Goal: Task Accomplishment & Management: Manage account settings

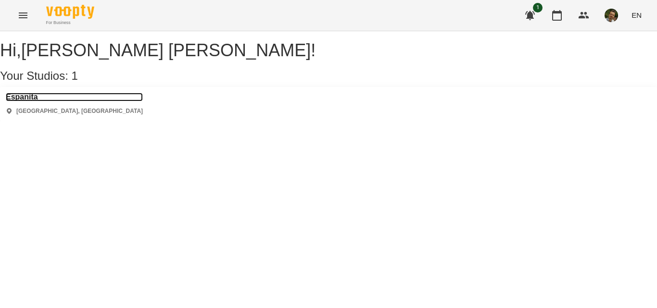
click at [40, 101] on h3 "Espanita" at bounding box center [74, 97] width 137 height 9
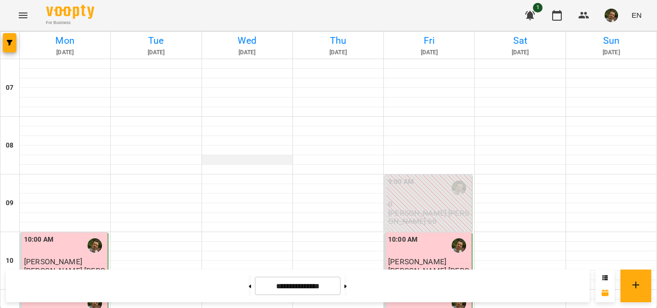
scroll to position [114, 0]
click at [347, 285] on icon at bounding box center [345, 287] width 2 height 4
type input "**********"
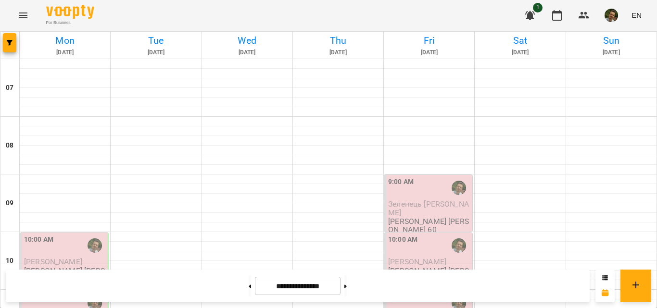
click at [75, 235] on div "10:00 AM" at bounding box center [65, 246] width 82 height 22
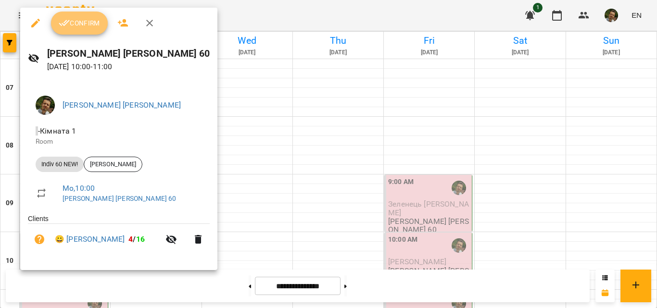
click at [91, 25] on span "Confirm" at bounding box center [79, 23] width 41 height 12
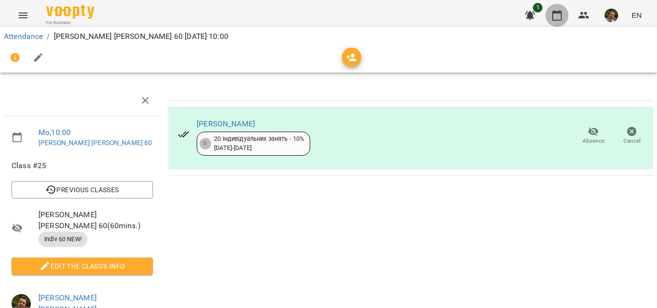
click at [561, 14] on icon "button" at bounding box center [557, 15] width 10 height 11
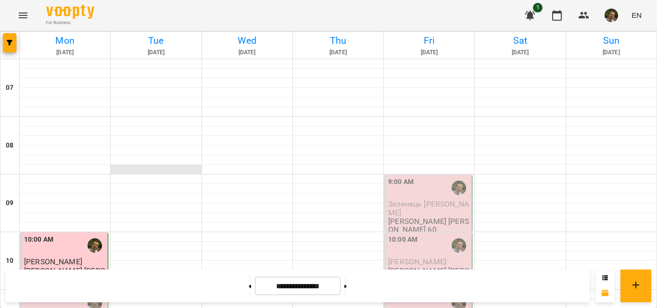
scroll to position [126, 0]
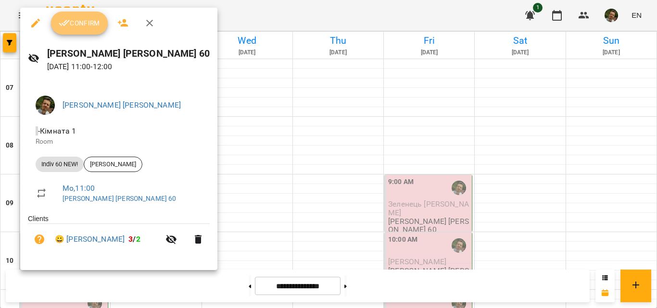
click at [80, 21] on span "Confirm" at bounding box center [79, 23] width 41 height 12
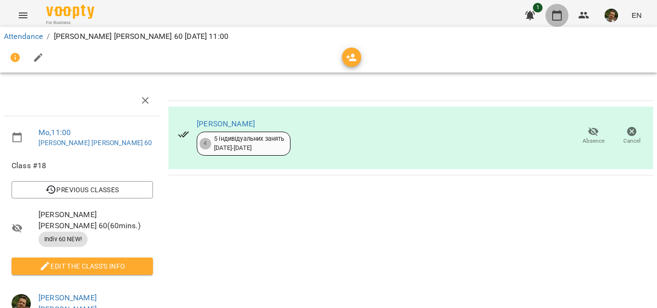
click at [560, 12] on icon "button" at bounding box center [557, 15] width 10 height 11
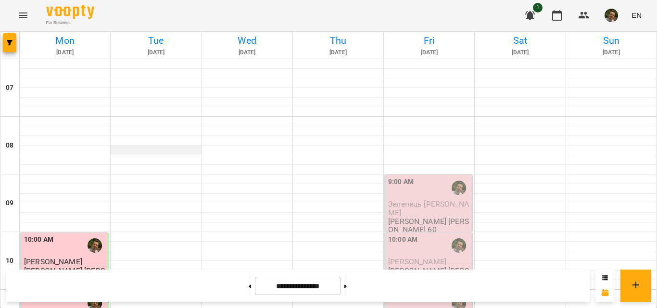
scroll to position [180, 0]
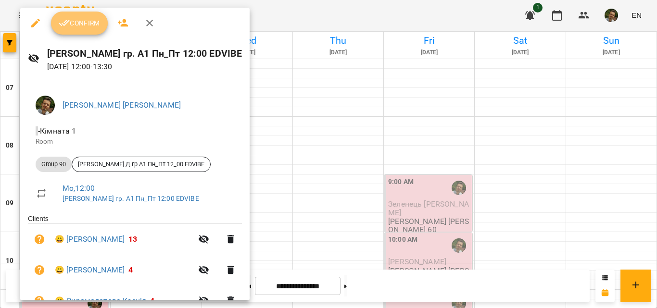
click at [81, 28] on span "Confirm" at bounding box center [79, 23] width 41 height 12
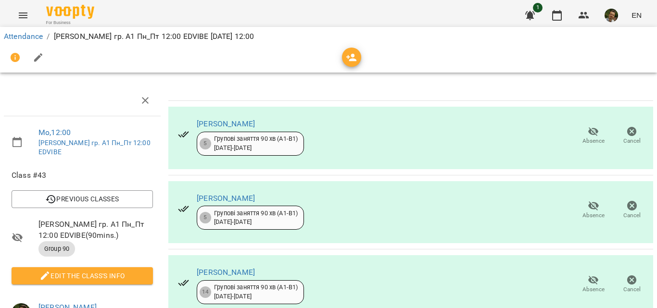
scroll to position [179, 0]
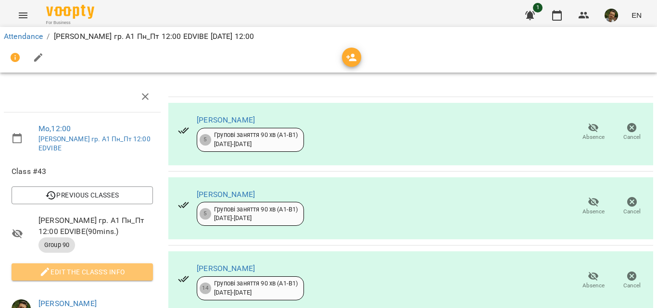
click at [97, 266] on span "Edit the class's Info" at bounding box center [82, 272] width 126 height 12
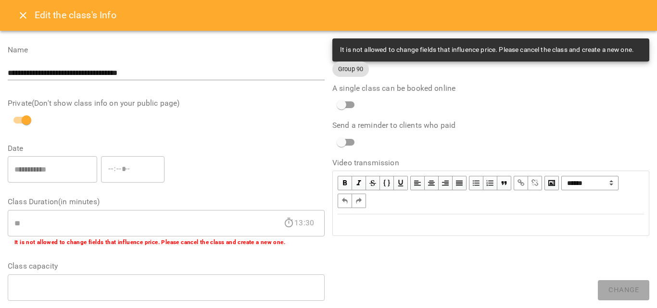
scroll to position [349, 0]
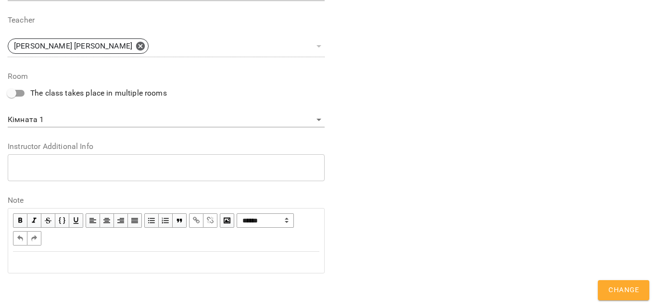
click at [58, 260] on div "Edit text" at bounding box center [166, 263] width 306 height 12
click at [613, 283] on button "Change" at bounding box center [622, 290] width 51 height 20
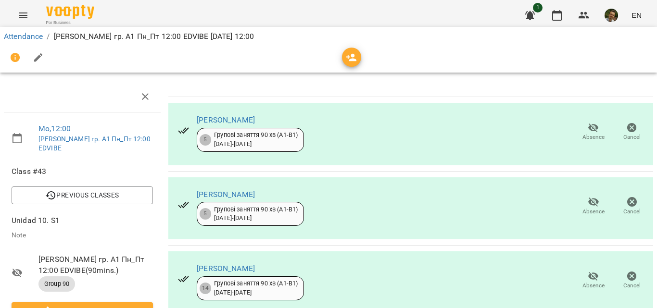
scroll to position [179, 0]
click at [554, 12] on icon "button" at bounding box center [557, 15] width 10 height 11
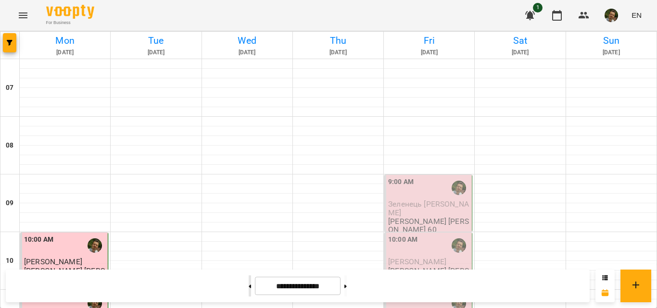
click at [249, 289] on button at bounding box center [250, 285] width 2 height 21
type input "**********"
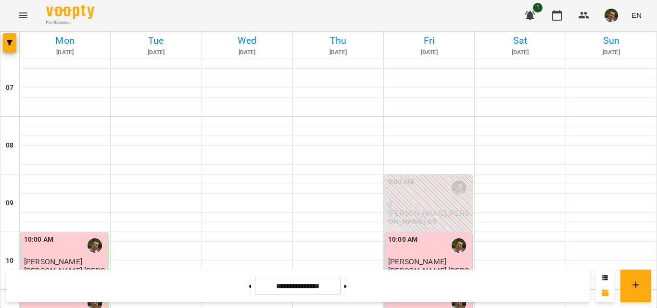
scroll to position [225, 0]
drag, startPoint x: 401, startPoint y: 205, endPoint x: 412, endPoint y: 188, distance: 20.1
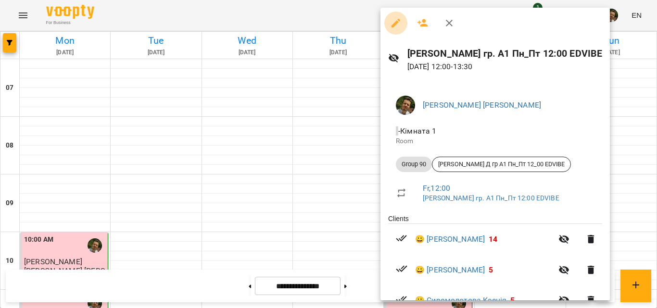
click at [394, 21] on icon "button" at bounding box center [396, 23] width 12 height 12
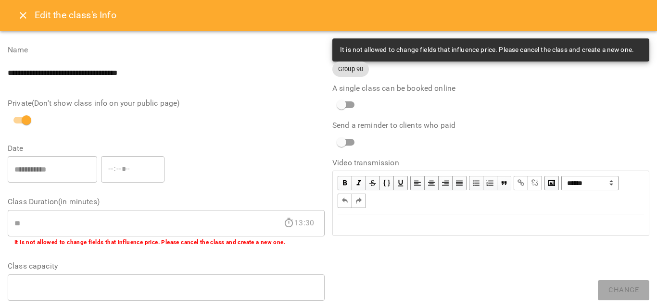
scroll to position [349, 0]
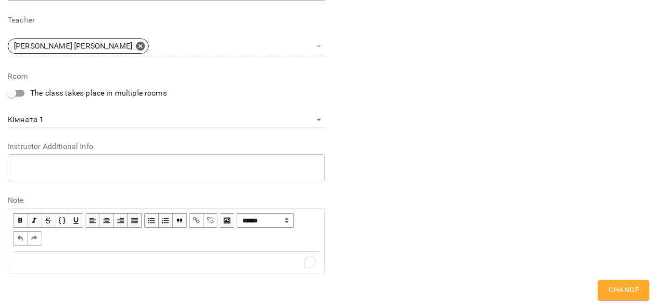
click at [40, 264] on div "To enrich screen reader interactions, please activate Accessibility in Grammarl…" at bounding box center [166, 263] width 306 height 12
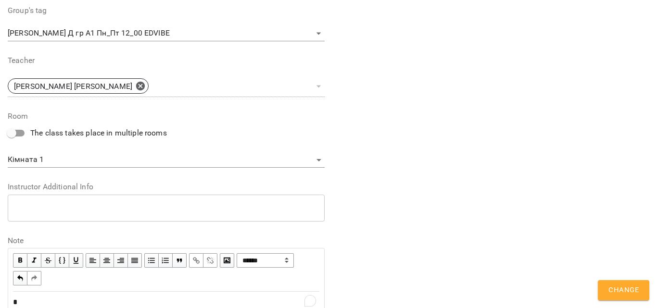
scroll to position [389, 0]
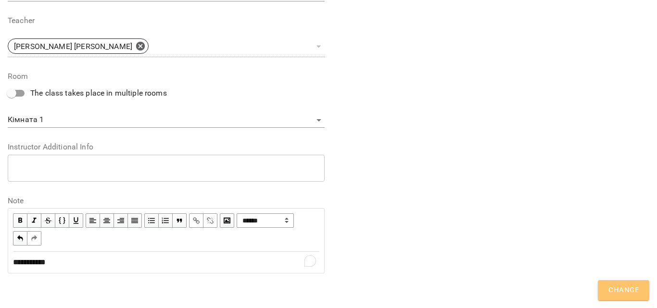
click at [620, 283] on button "Change" at bounding box center [622, 290] width 51 height 20
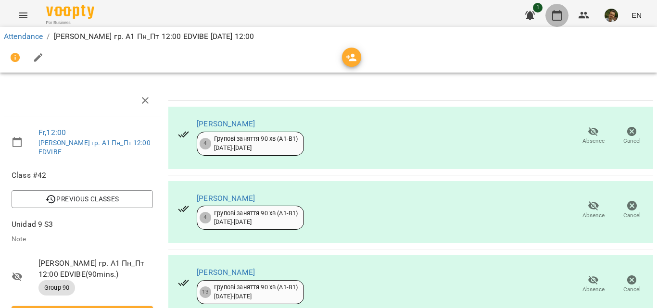
click at [560, 13] on icon "button" at bounding box center [557, 15] width 10 height 11
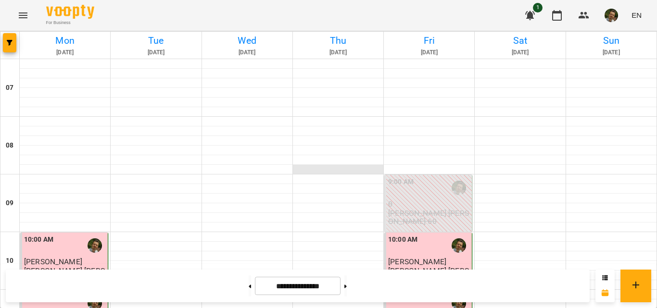
scroll to position [202, 0]
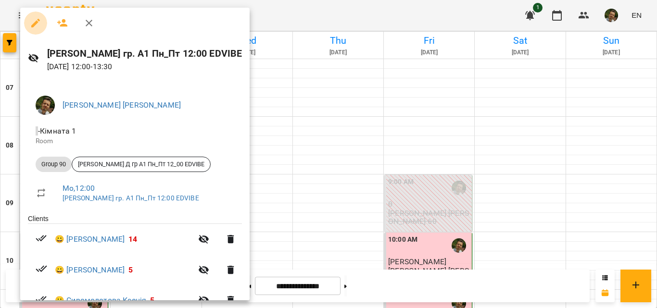
click at [32, 17] on button "button" at bounding box center [35, 23] width 23 height 23
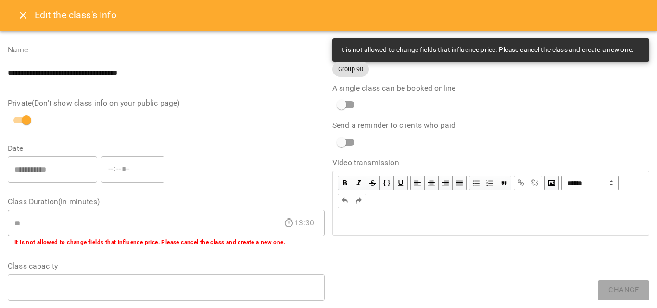
scroll to position [349, 0]
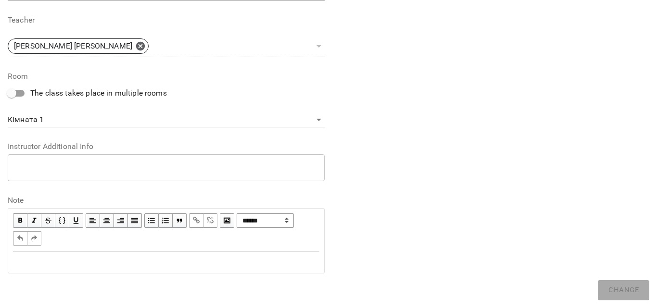
click at [85, 266] on div "Edit text" at bounding box center [166, 263] width 306 height 12
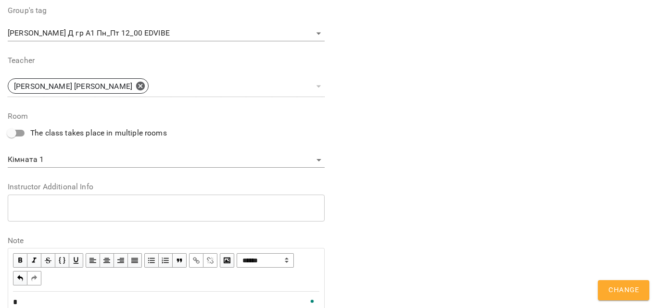
scroll to position [389, 0]
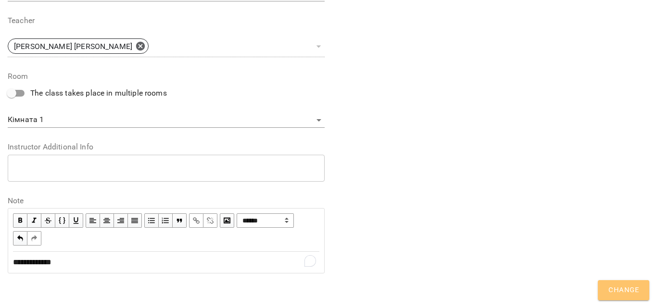
click at [622, 285] on span "Change" at bounding box center [623, 290] width 30 height 12
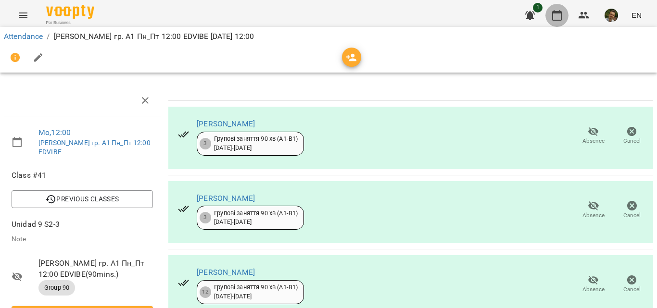
click at [554, 14] on icon "button" at bounding box center [557, 16] width 12 height 12
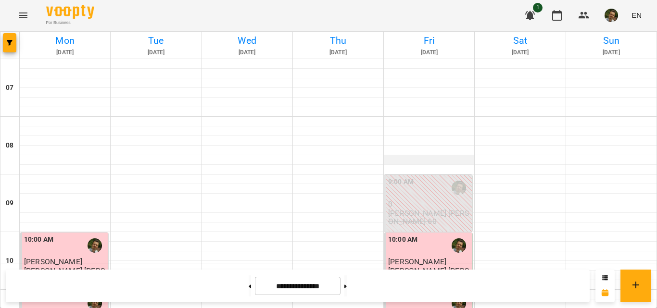
scroll to position [174, 0]
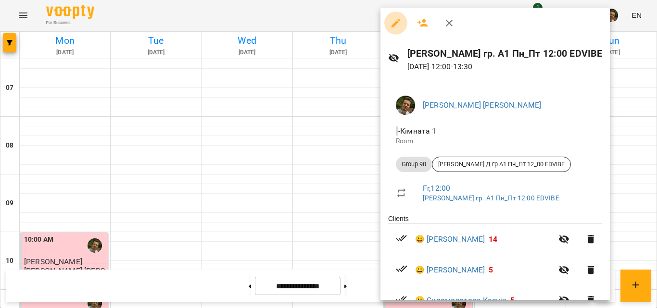
click at [391, 21] on icon "button" at bounding box center [396, 23] width 12 height 12
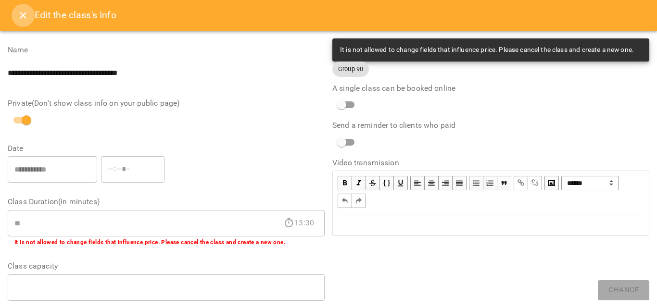
click at [24, 16] on icon "Close" at bounding box center [23, 15] width 7 height 7
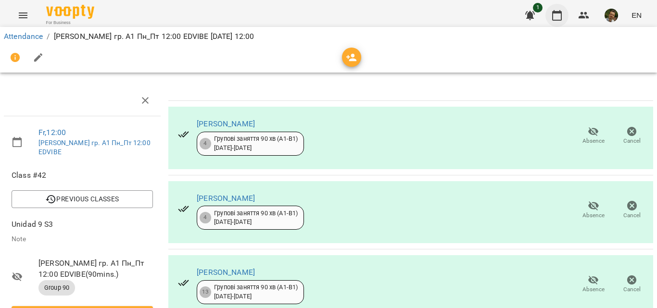
click at [562, 17] on icon "button" at bounding box center [557, 16] width 12 height 12
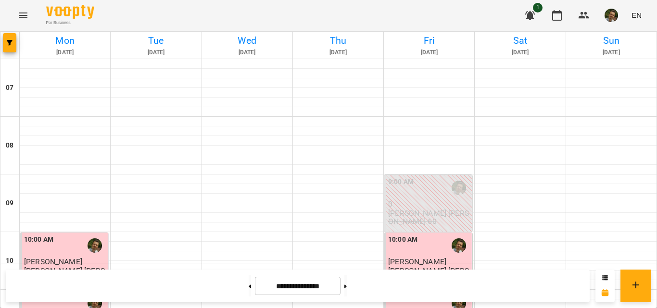
scroll to position [109, 0]
click at [347, 286] on button at bounding box center [345, 285] width 2 height 21
type input "**********"
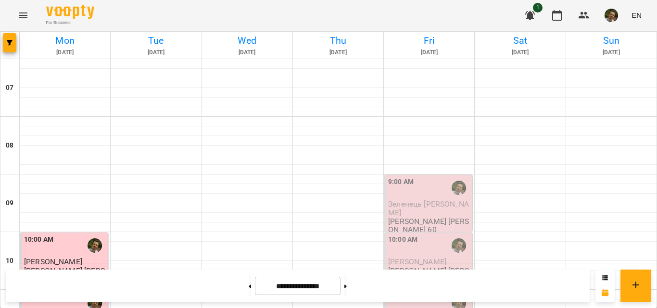
scroll to position [281, 0]
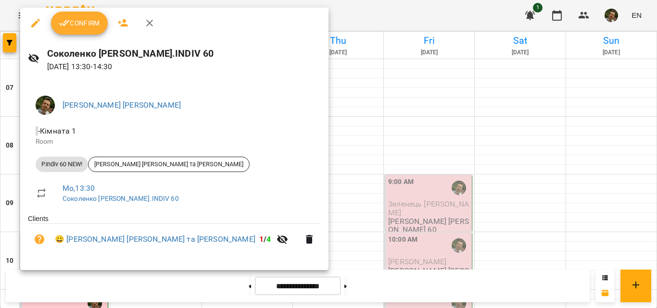
click at [77, 26] on span "Confirm" at bounding box center [79, 23] width 41 height 12
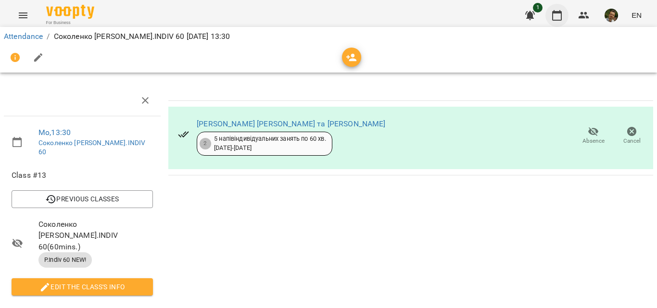
click at [555, 17] on icon "button" at bounding box center [557, 16] width 12 height 12
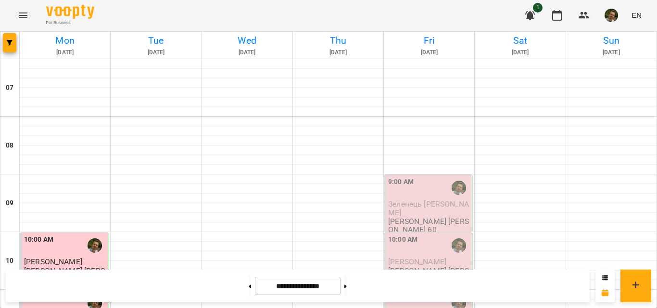
scroll to position [515, 0]
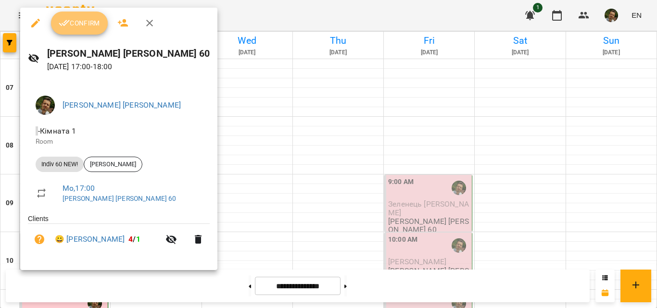
click at [77, 20] on span "Confirm" at bounding box center [79, 23] width 41 height 12
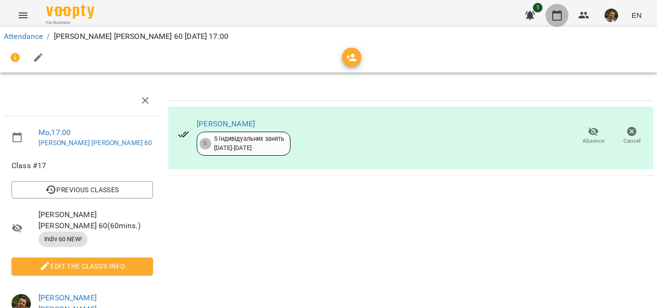
click at [549, 23] on button "button" at bounding box center [556, 15] width 23 height 23
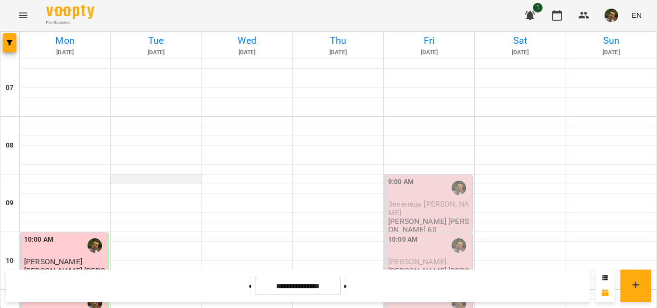
scroll to position [505, 0]
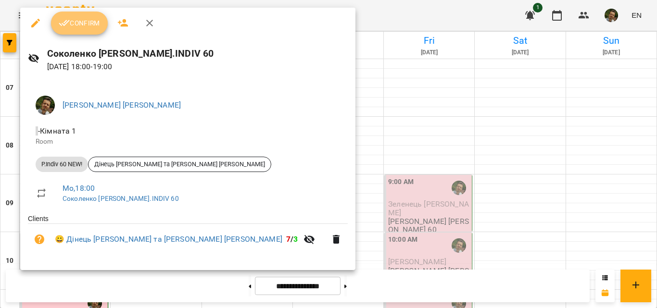
click at [77, 16] on button "Confirm" at bounding box center [79, 23] width 57 height 23
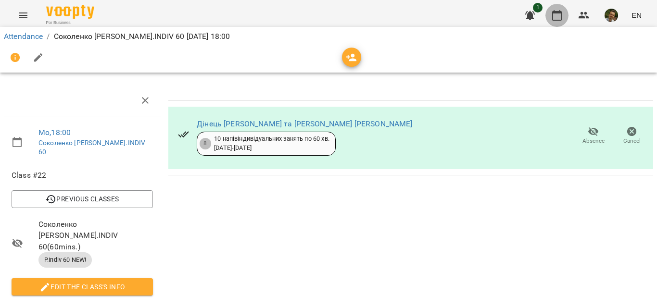
click at [553, 12] on icon "button" at bounding box center [557, 15] width 10 height 11
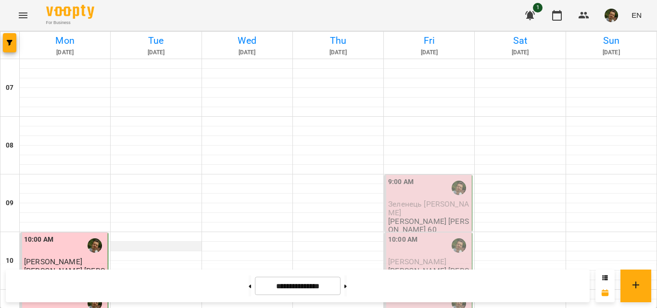
scroll to position [655, 0]
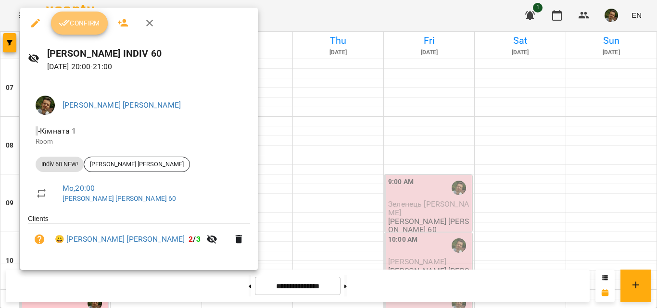
click at [82, 23] on span "Confirm" at bounding box center [79, 23] width 41 height 12
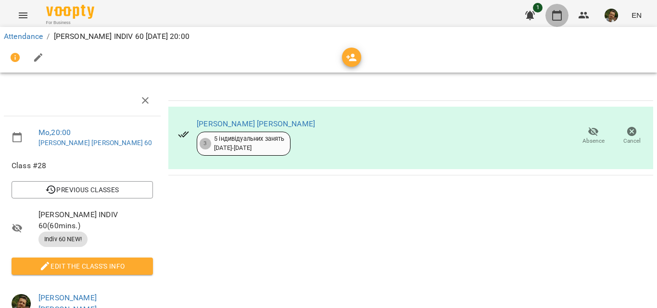
click at [557, 15] on icon "button" at bounding box center [557, 16] width 12 height 12
